Goal: Find contact information: Find contact information

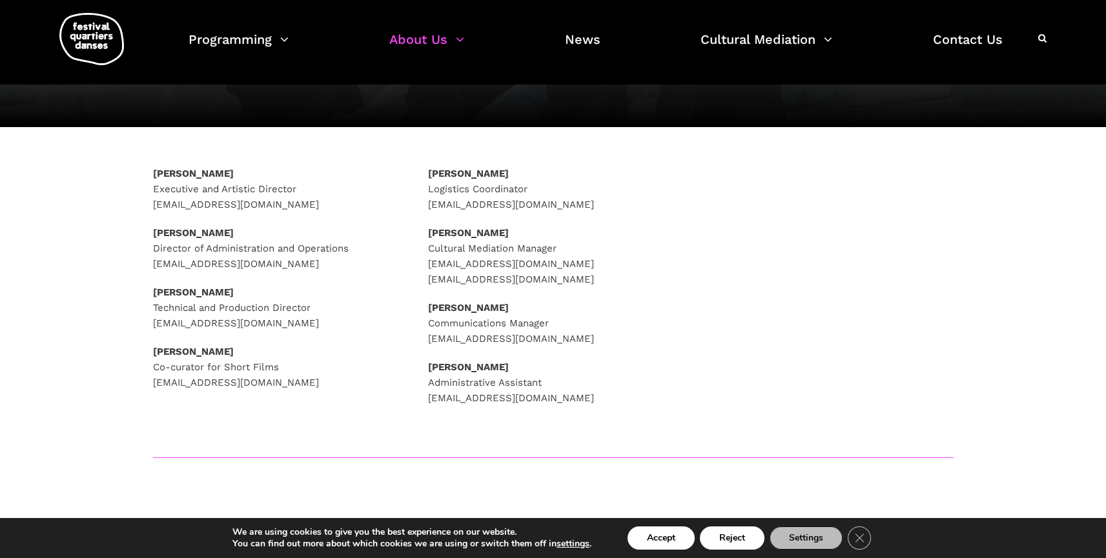
click at [1025, 235] on div "[PERSON_NAME] Executive and Artistic Director [EMAIL_ADDRESS][DOMAIN_NAME] [PER…" at bounding box center [553, 302] width 1106 height 272
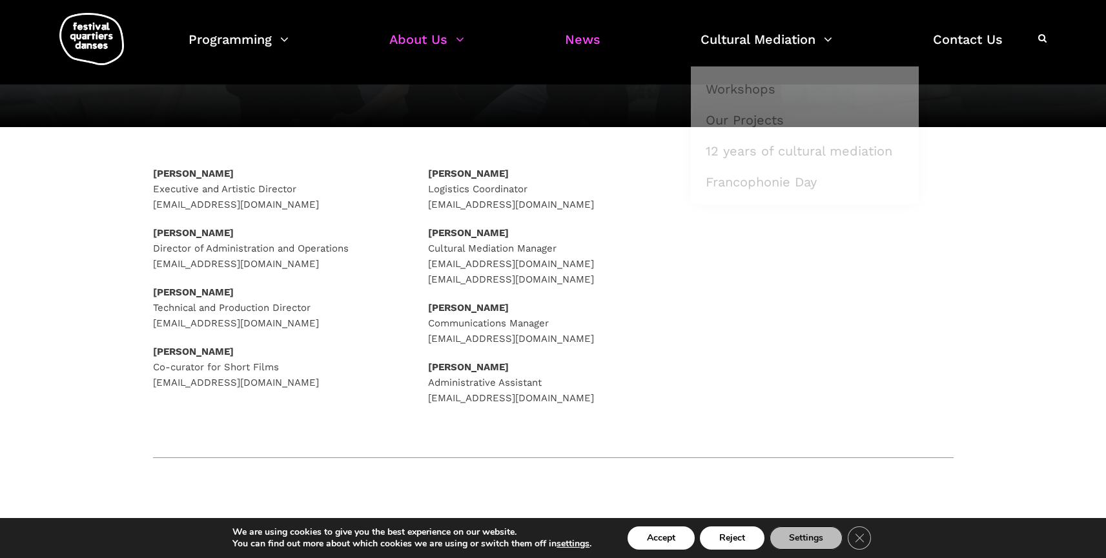
click at [589, 41] on link "News" at bounding box center [583, 47] width 36 height 38
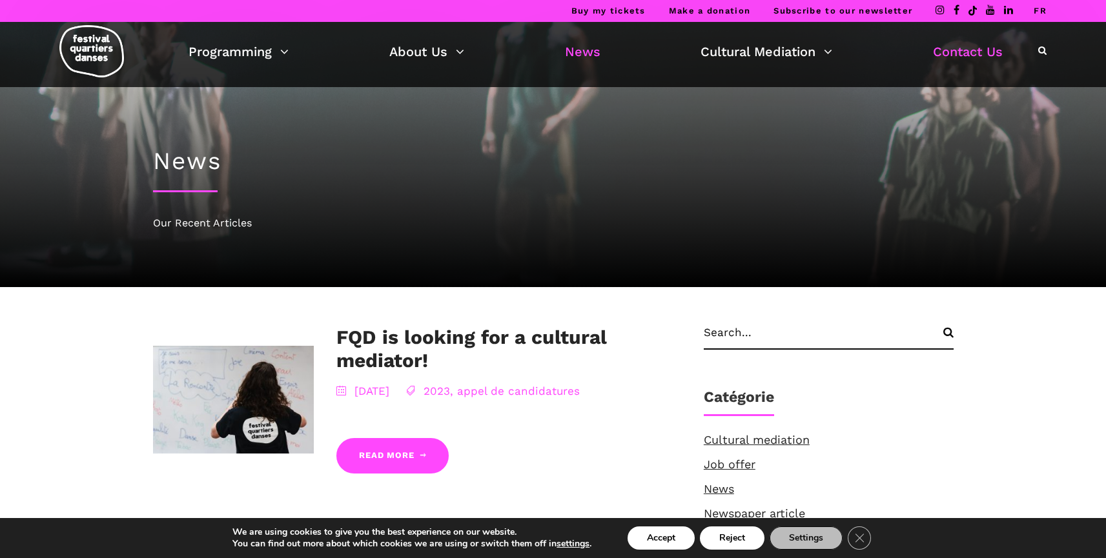
click at [988, 50] on link "Contact Us" at bounding box center [968, 52] width 70 height 22
